Goal: Task Accomplishment & Management: Manage account settings

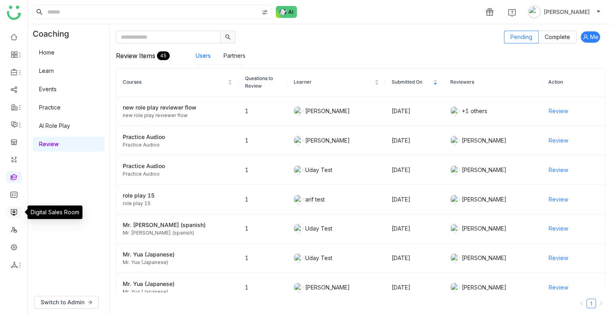
click at [16, 210] on link at bounding box center [13, 212] width 7 height 7
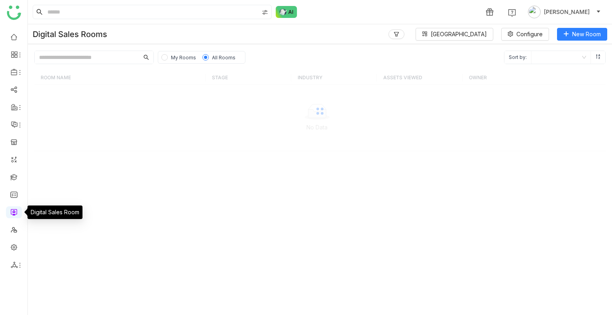
click at [16, 210] on link at bounding box center [13, 212] width 7 height 7
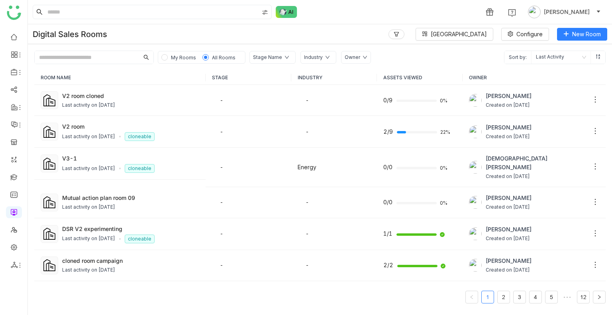
click at [107, 55] on input "text" at bounding box center [87, 57] width 104 height 13
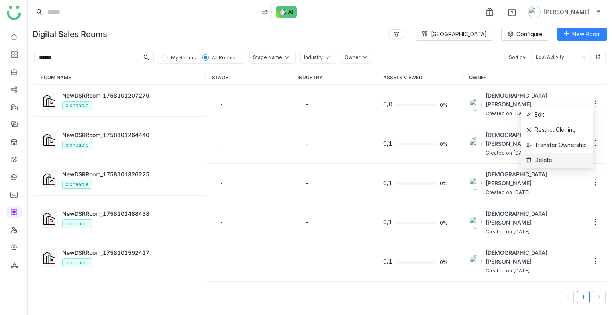
type input "******"
click at [554, 154] on li "Delete" at bounding box center [558, 160] width 72 height 15
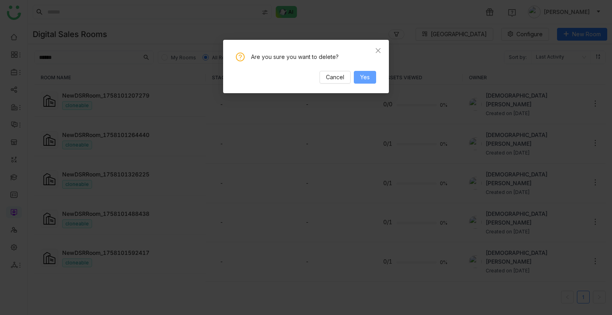
click at [366, 73] on span "Yes" at bounding box center [365, 77] width 10 height 9
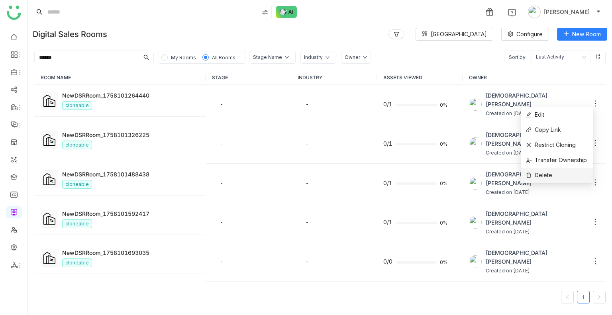
click at [555, 168] on li "Delete" at bounding box center [558, 175] width 72 height 15
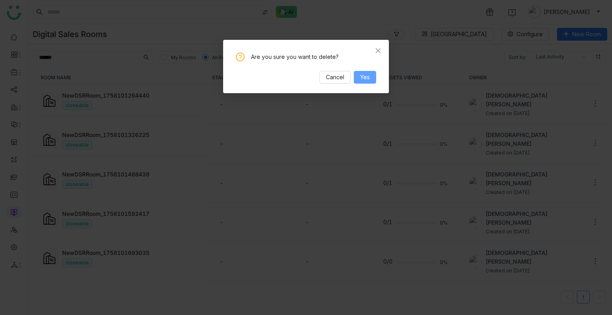
click at [367, 74] on span "Yes" at bounding box center [365, 77] width 10 height 9
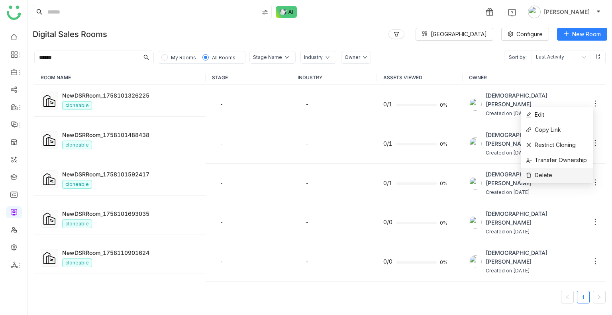
click at [553, 169] on li "Delete" at bounding box center [558, 175] width 72 height 15
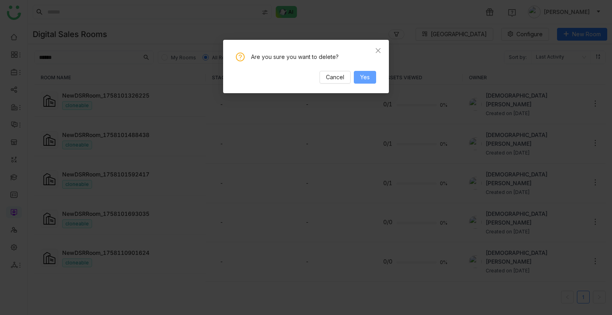
click at [376, 75] on button "Yes" at bounding box center [365, 77] width 22 height 13
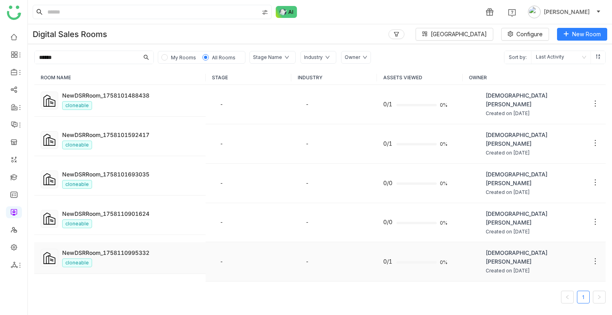
scroll to position [22, 0]
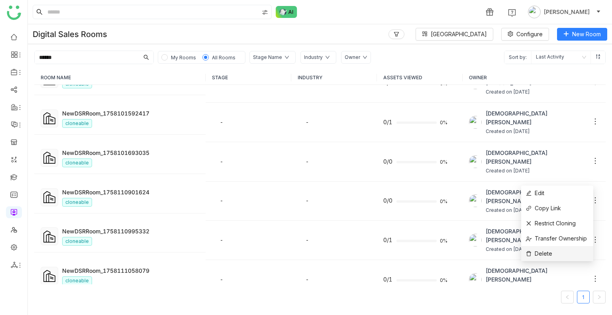
click at [565, 252] on li "Delete" at bounding box center [558, 253] width 72 height 15
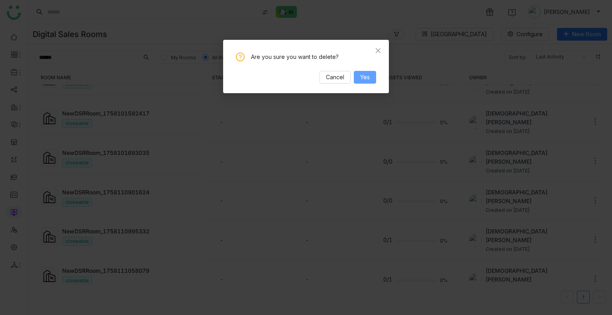
click at [373, 76] on button "Yes" at bounding box center [365, 77] width 22 height 13
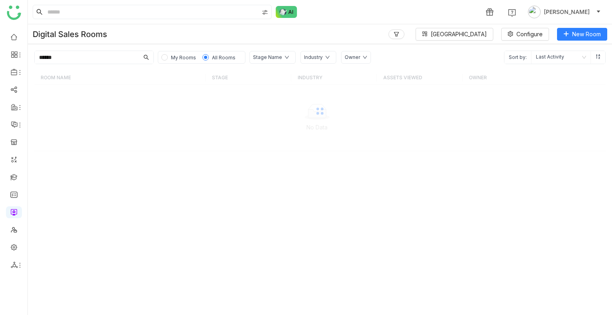
scroll to position [0, 0]
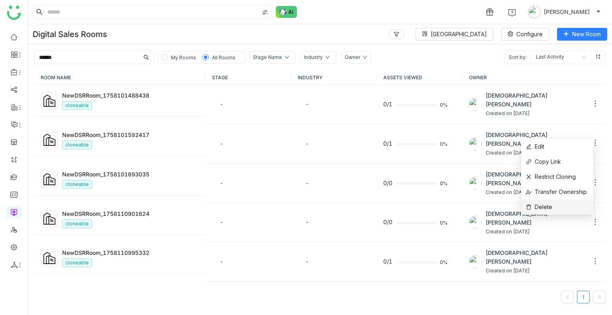
click at [555, 204] on li "Delete" at bounding box center [558, 207] width 72 height 15
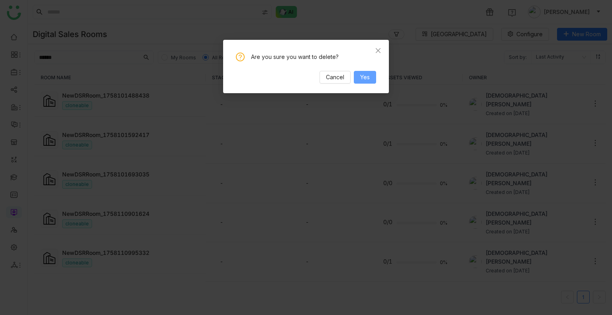
click at [369, 76] on span "Yes" at bounding box center [365, 77] width 10 height 9
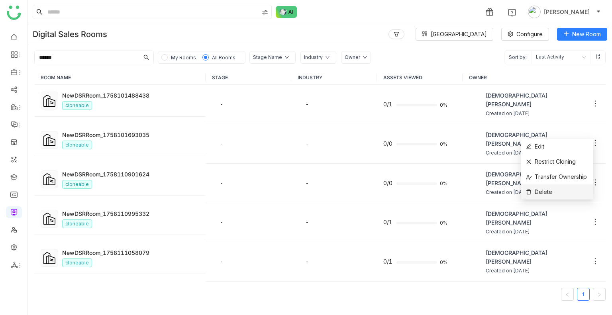
click at [560, 187] on li "Delete" at bounding box center [558, 192] width 72 height 15
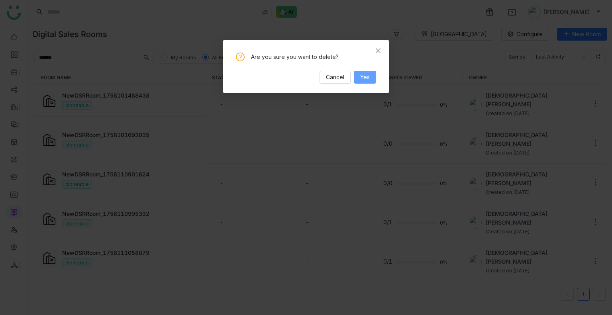
click at [373, 75] on button "Yes" at bounding box center [365, 77] width 22 height 13
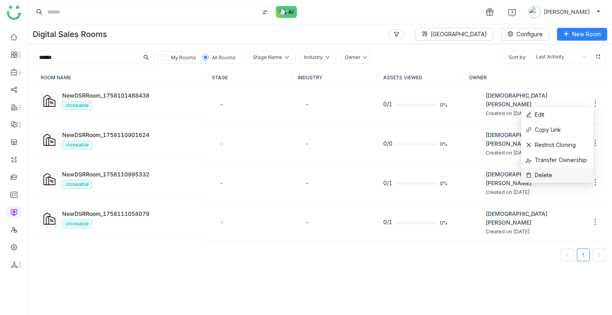
click at [553, 173] on li "Delete" at bounding box center [558, 175] width 72 height 15
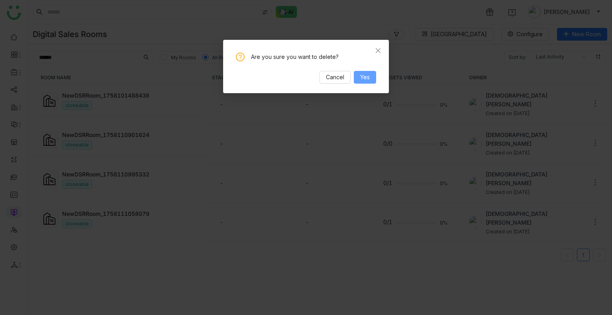
click at [367, 72] on button "Yes" at bounding box center [365, 77] width 22 height 13
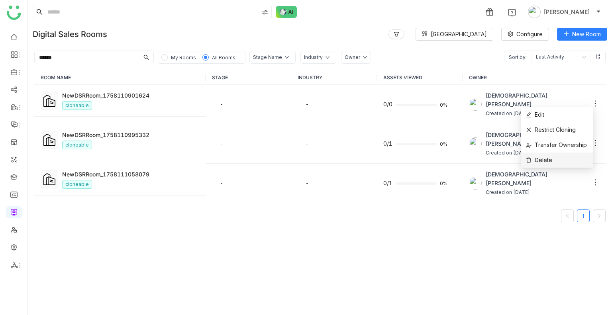
click at [552, 154] on li "Delete" at bounding box center [558, 160] width 72 height 15
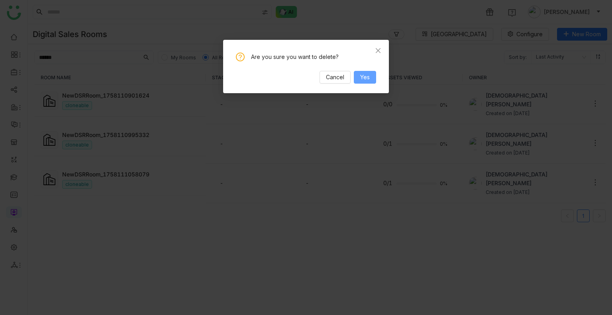
click at [362, 75] on span "Yes" at bounding box center [365, 77] width 10 height 9
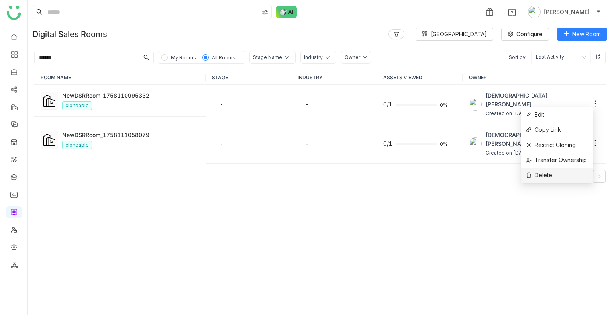
click at [564, 171] on li "Delete" at bounding box center [558, 175] width 72 height 15
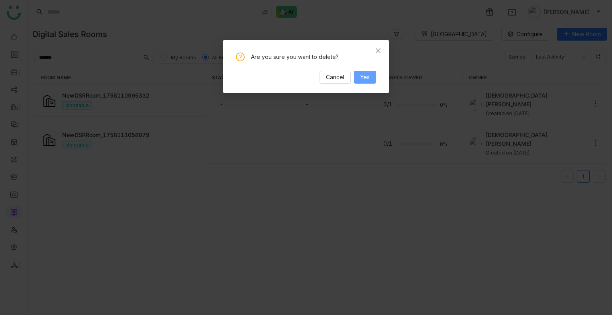
click at [370, 79] on button "Yes" at bounding box center [365, 77] width 22 height 13
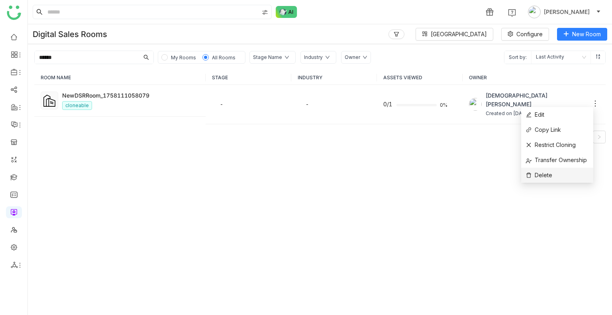
click at [547, 178] on span "Delete" at bounding box center [539, 175] width 26 height 9
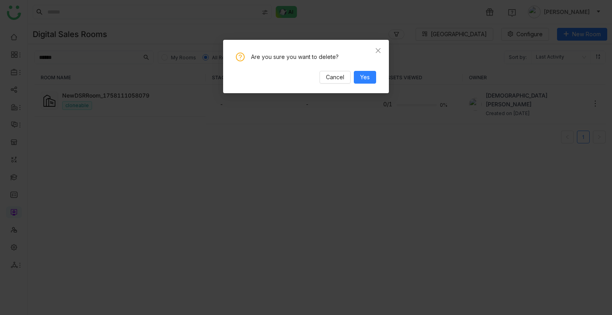
click at [365, 69] on div "Are you sure you want to delete? Cancel Yes" at bounding box center [306, 68] width 140 height 31
click at [366, 74] on span "Yes" at bounding box center [365, 77] width 10 height 9
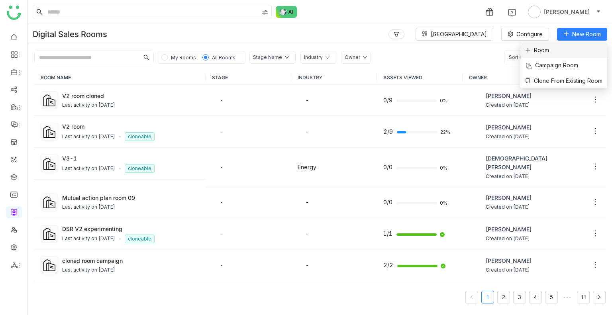
click at [540, 46] on span "Room" at bounding box center [538, 50] width 24 height 9
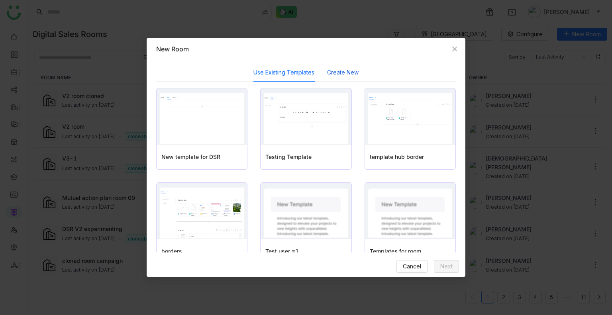
click at [345, 74] on button "Create New" at bounding box center [343, 72] width 32 height 9
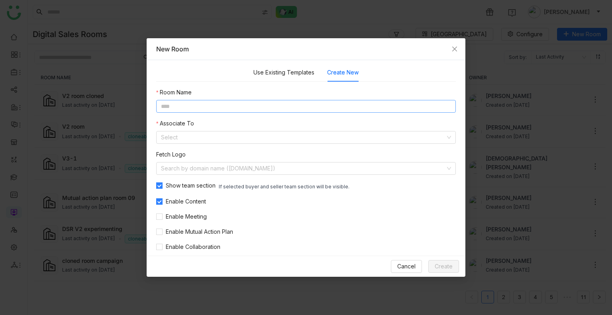
click at [219, 102] on input at bounding box center [306, 106] width 300 height 13
type input "**********"
click at [190, 142] on input at bounding box center [303, 138] width 285 height 12
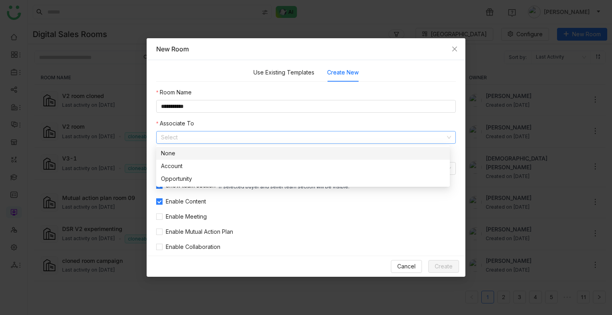
click at [169, 154] on div "None" at bounding box center [303, 153] width 284 height 9
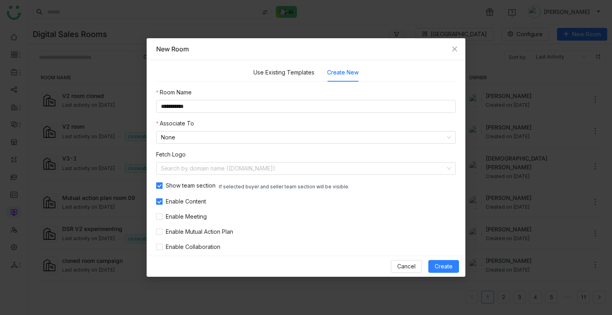
scroll to position [36, 0]
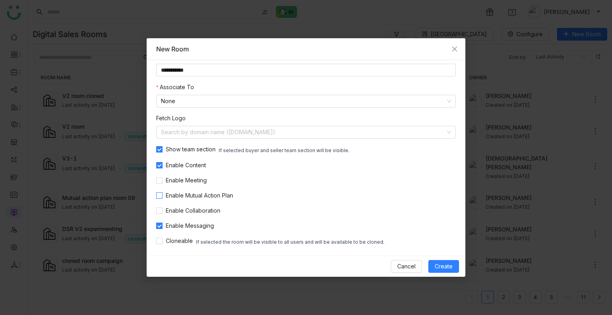
click at [198, 196] on span "Enable Mutual Action Plan" at bounding box center [200, 195] width 74 height 9
click at [186, 179] on span "Enable Meeting" at bounding box center [186, 180] width 47 height 9
click at [192, 216] on div "**********" at bounding box center [306, 149] width 300 height 195
click at [190, 215] on span "Enable Collaboration" at bounding box center [193, 211] width 61 height 9
click at [445, 266] on span "Create" at bounding box center [444, 266] width 18 height 9
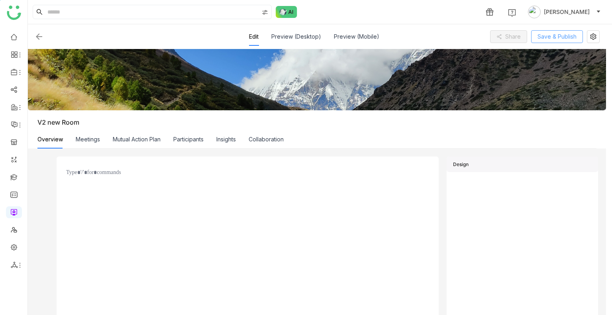
click at [544, 40] on span "Save & Publish" at bounding box center [557, 36] width 39 height 9
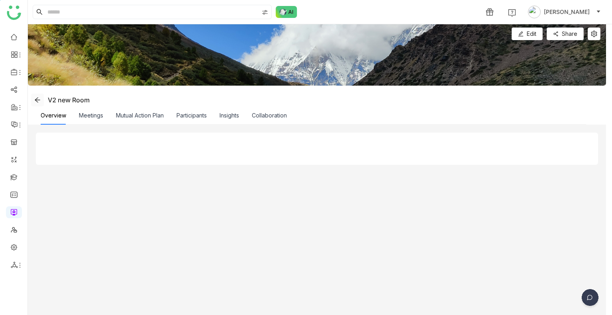
click at [34, 96] on button at bounding box center [37, 100] width 13 height 13
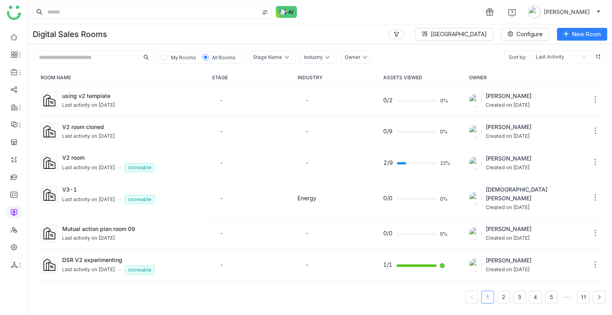
click at [329, 8] on div "1 Uday Bhanu" at bounding box center [320, 12] width 585 height 24
click at [179, 57] on span "My Rooms" at bounding box center [183, 58] width 25 height 6
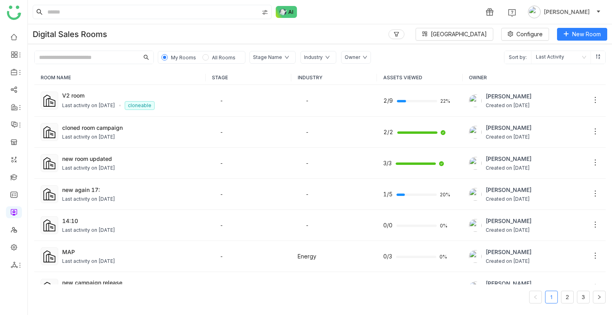
click at [210, 53] on span "All Rooms" at bounding box center [224, 57] width 30 height 9
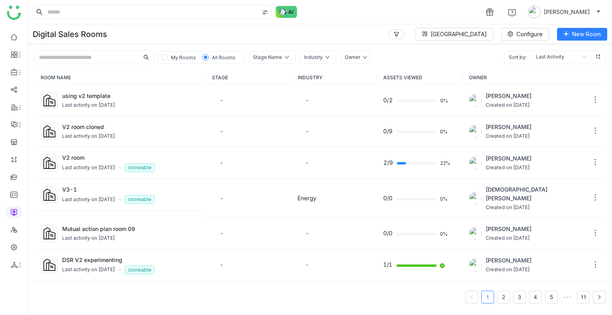
click at [175, 49] on div "My Rooms All Rooms Stage Name Industry Owner Sort by: Last Activity" at bounding box center [320, 54] width 585 height 20
click at [177, 56] on span "My Rooms" at bounding box center [183, 58] width 25 height 6
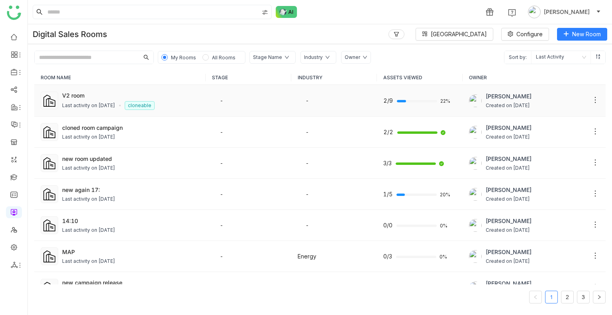
click at [115, 102] on div "Last activity on [DATE]" at bounding box center [88, 106] width 53 height 8
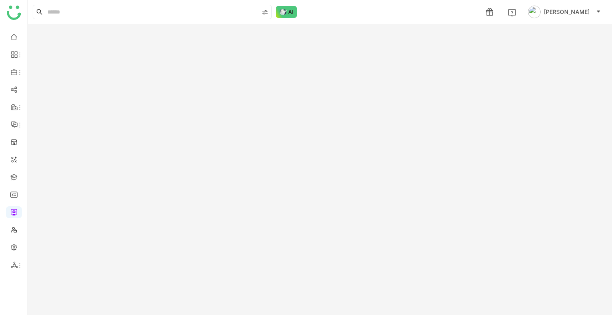
click at [118, 102] on gtmb-room-detail at bounding box center [320, 169] width 585 height 291
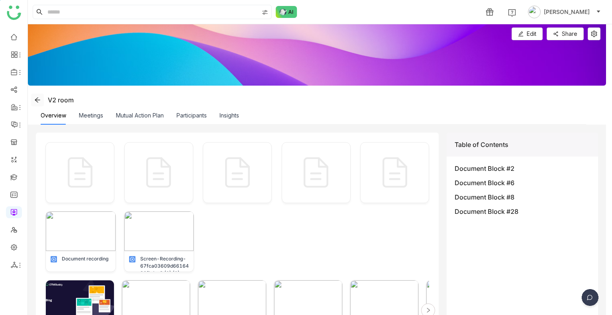
click at [40, 102] on icon at bounding box center [37, 100] width 6 height 6
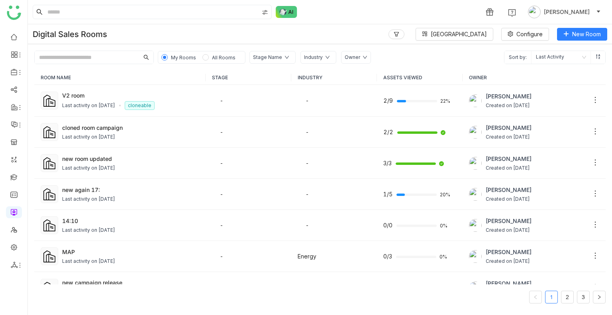
click at [213, 57] on span "All Rooms" at bounding box center [224, 58] width 24 height 6
